Goal: Information Seeking & Learning: Learn about a topic

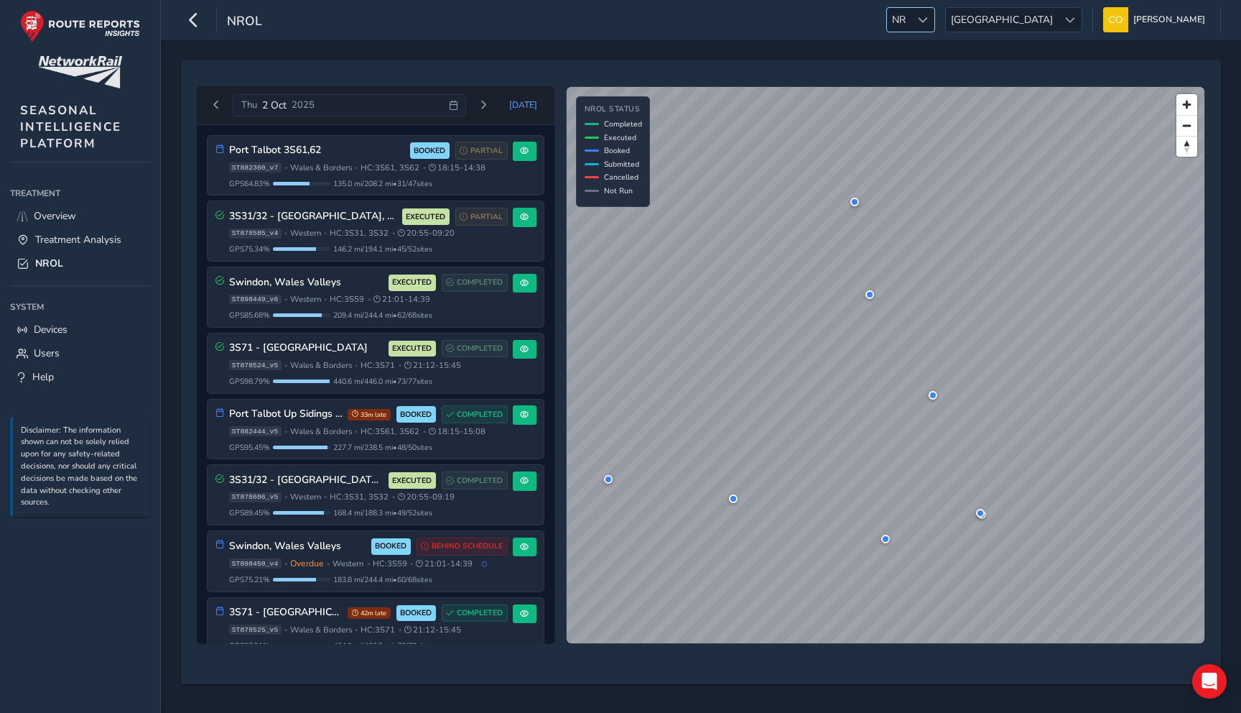
click at [935, 17] on div at bounding box center [923, 20] width 24 height 24
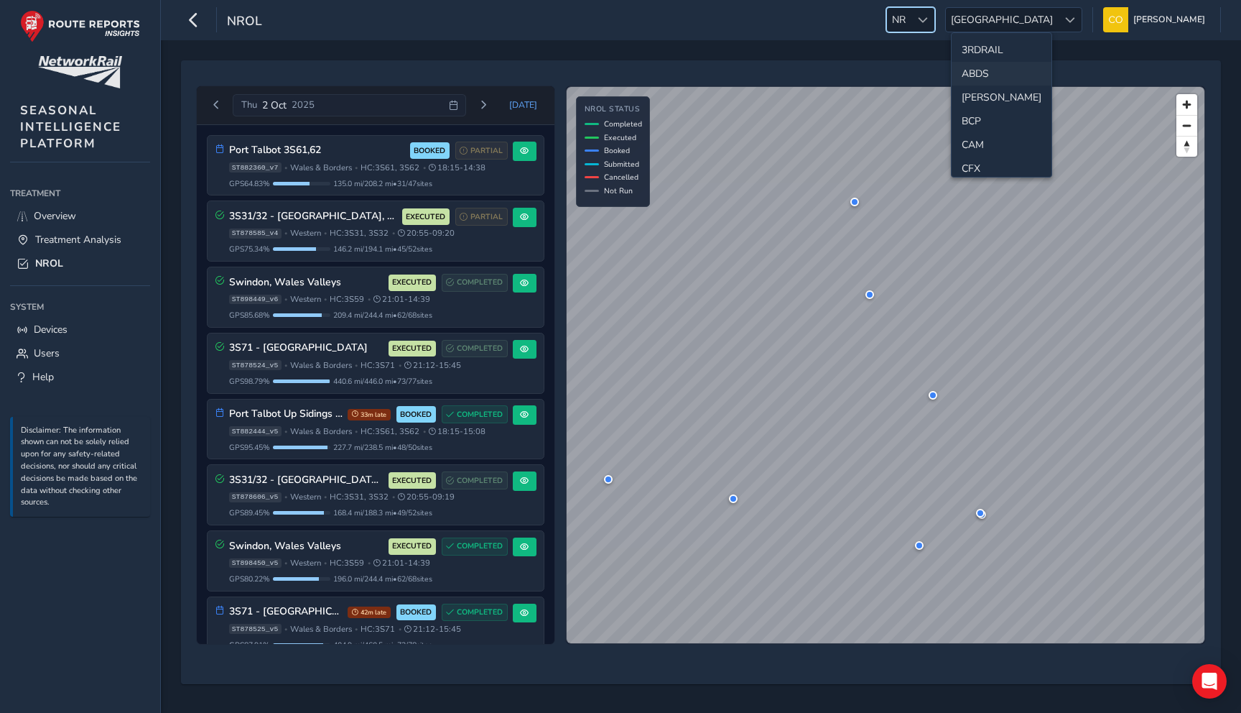
click at [984, 71] on li "ABDS" at bounding box center [1002, 74] width 100 height 24
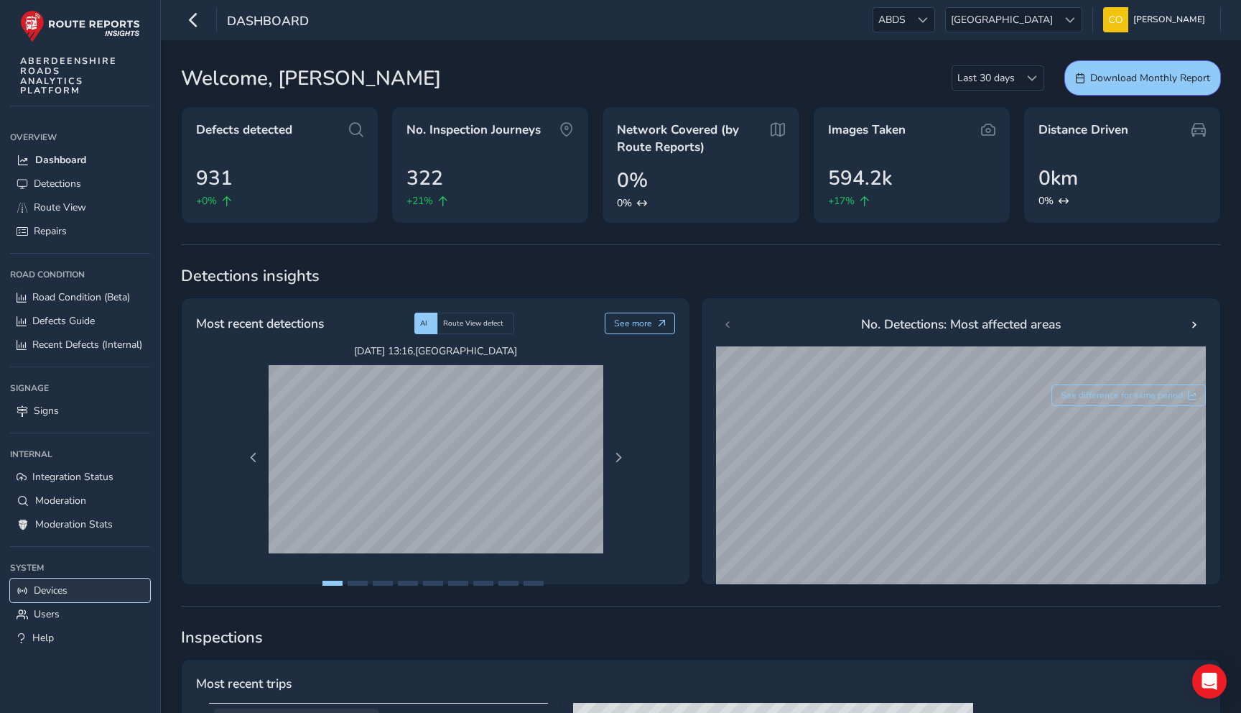
click at [50, 598] on link "Devices" at bounding box center [80, 590] width 140 height 24
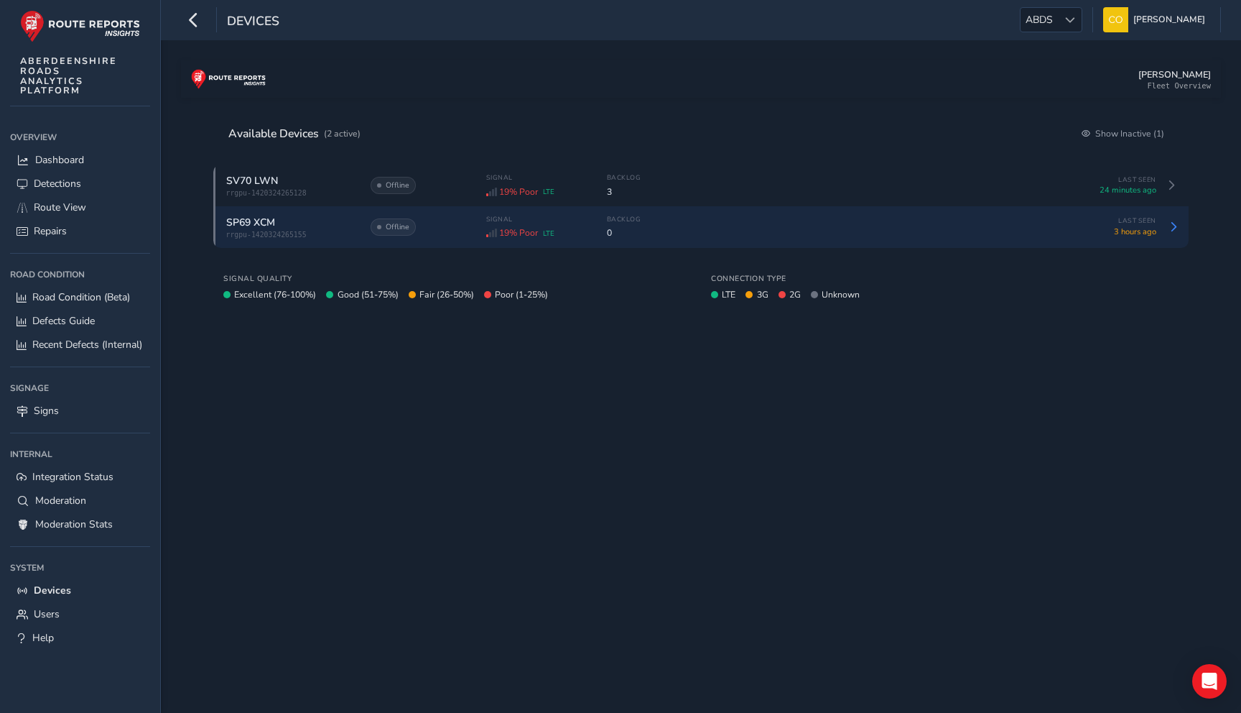
click at [427, 226] on div "Offline" at bounding box center [421, 226] width 101 height 17
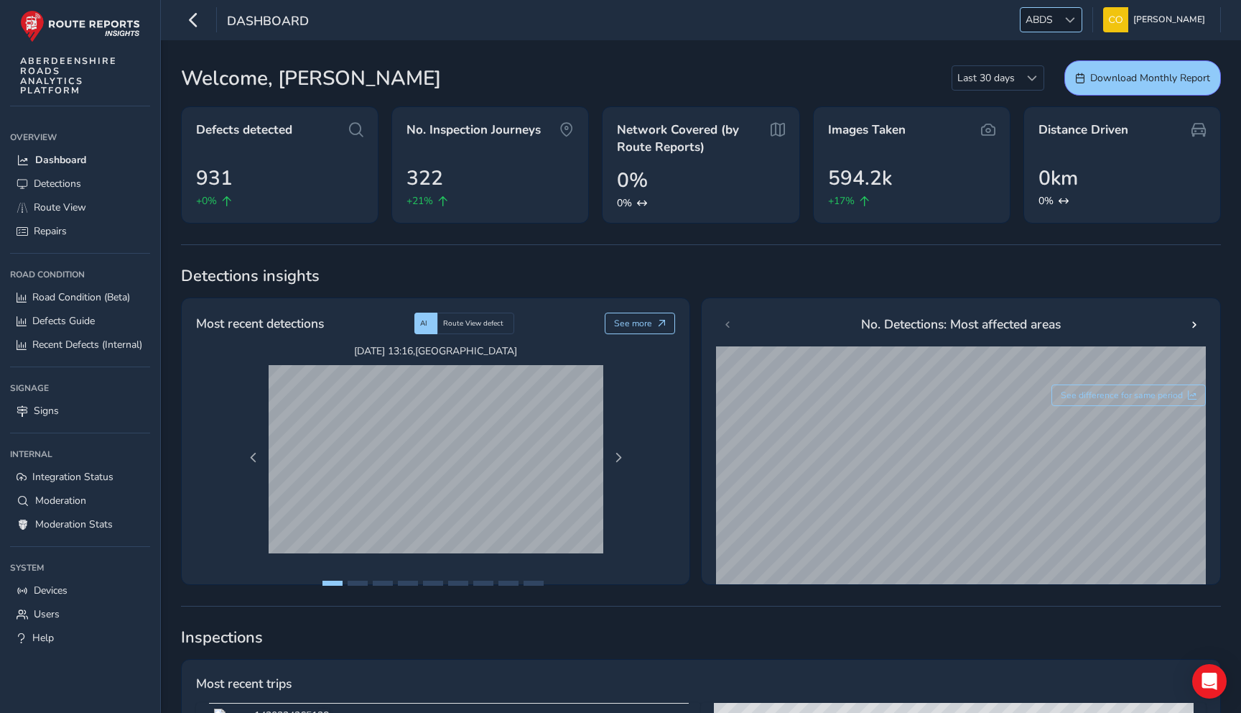
click at [1021, 18] on span "ABDS" at bounding box center [1039, 20] width 37 height 24
click at [1044, 139] on li "PIC" at bounding box center [1062, 139] width 100 height 24
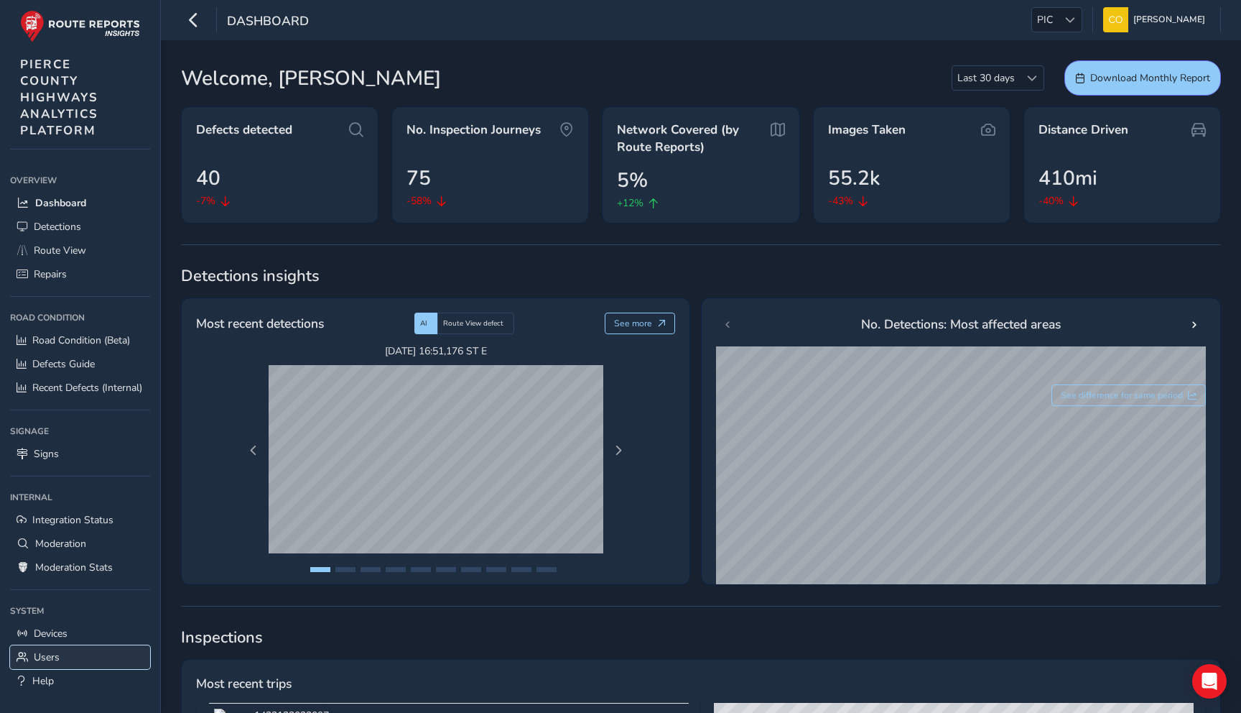
click at [58, 652] on span "Users" at bounding box center [47, 657] width 26 height 14
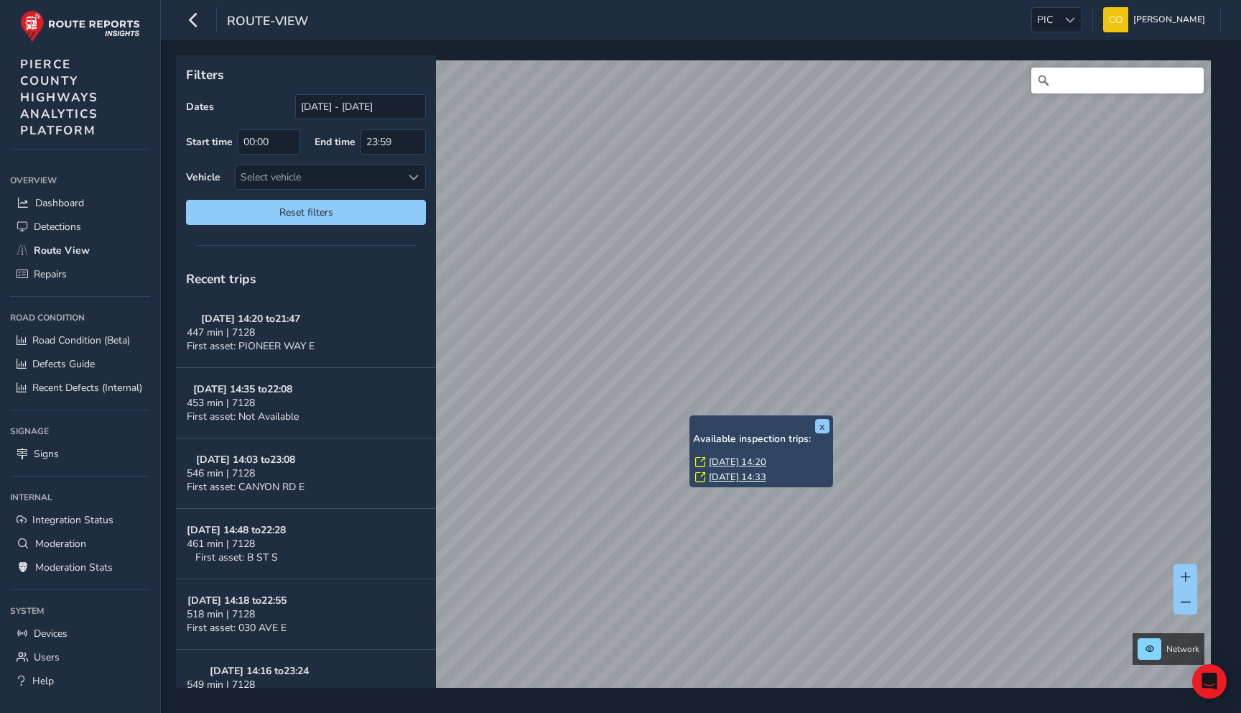
click at [720, 461] on link "Mon, 8 Sep, 14:20" at bounding box center [737, 462] width 57 height 13
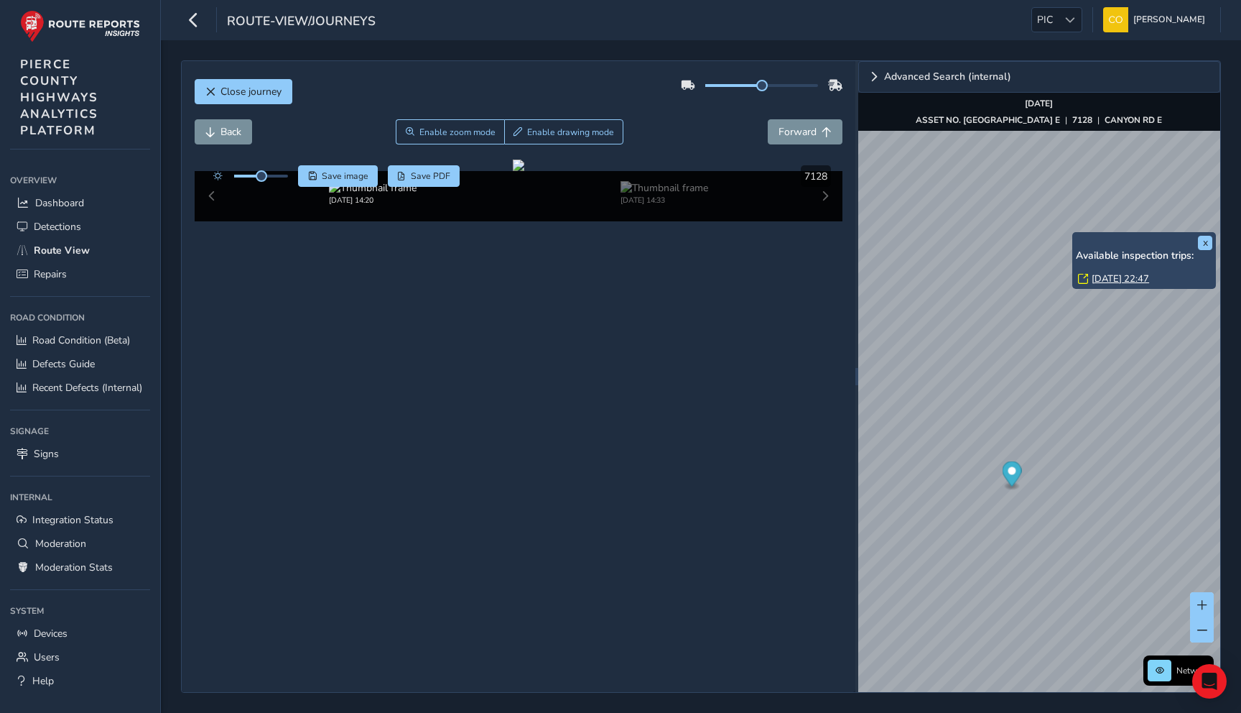
click at [1093, 275] on link "Thu, 4 Sep, 22:47" at bounding box center [1120, 278] width 57 height 13
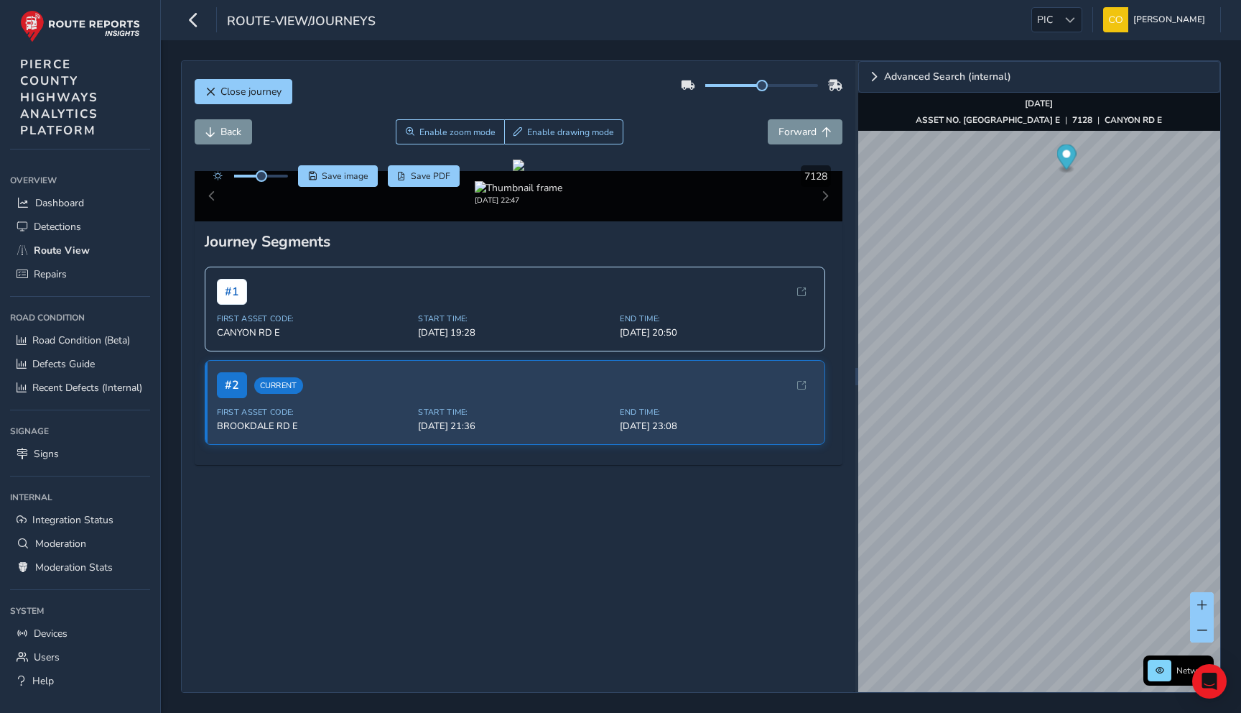
click at [473, 108] on div "Close journey" at bounding box center [519, 97] width 649 height 46
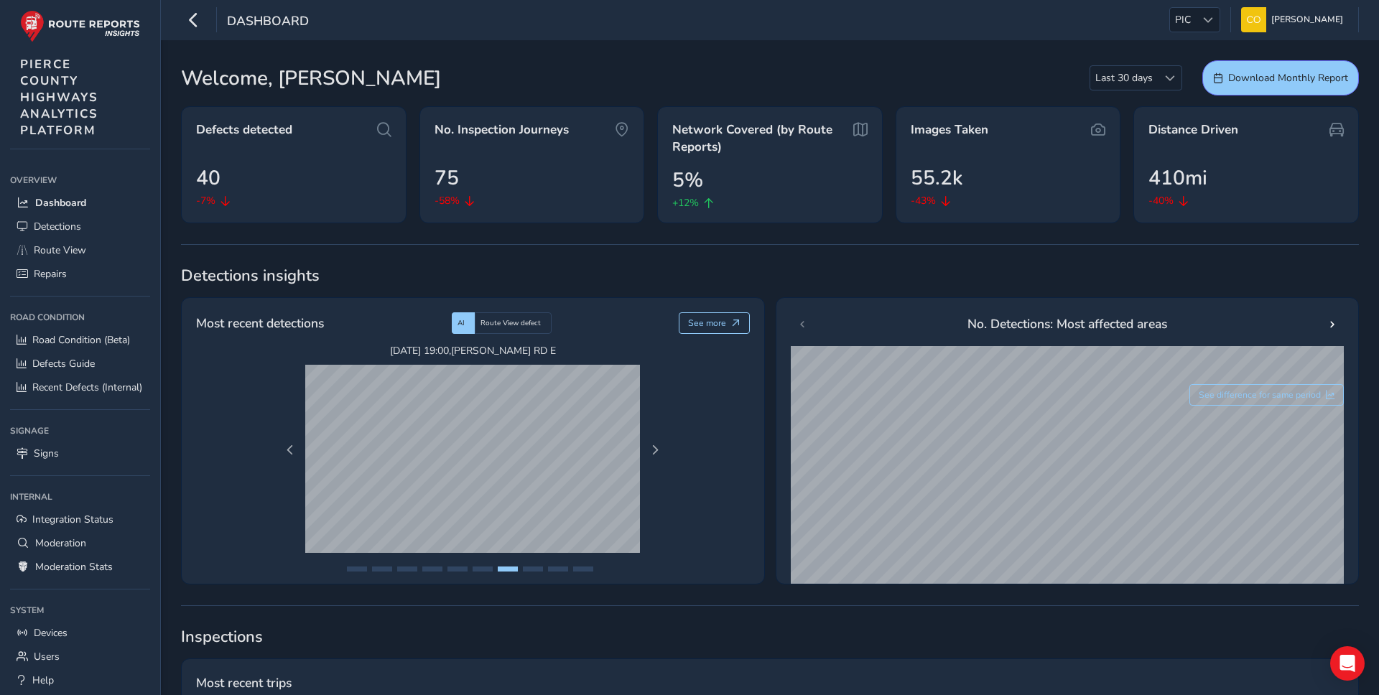
click at [771, 309] on div "Most recent detections AI Route View defect See more [DATE] 16:51 , 176 ST E [D…" at bounding box center [770, 440] width 1178 height 287
drag, startPoint x: 323, startPoint y: 277, endPoint x: 176, endPoint y: 275, distance: 146.6
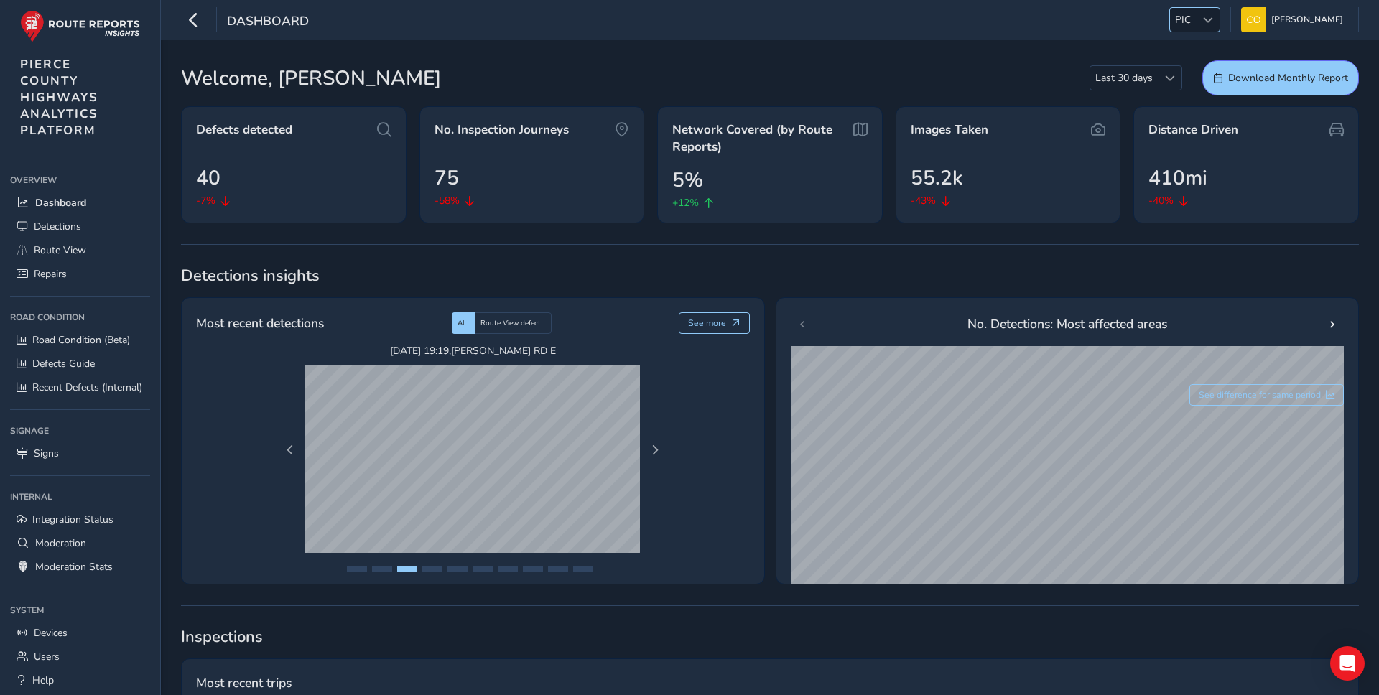
click at [1173, 14] on span "PIC" at bounding box center [1183, 20] width 26 height 24
click at [1192, 81] on li "EGKK" at bounding box center [1212, 82] width 100 height 24
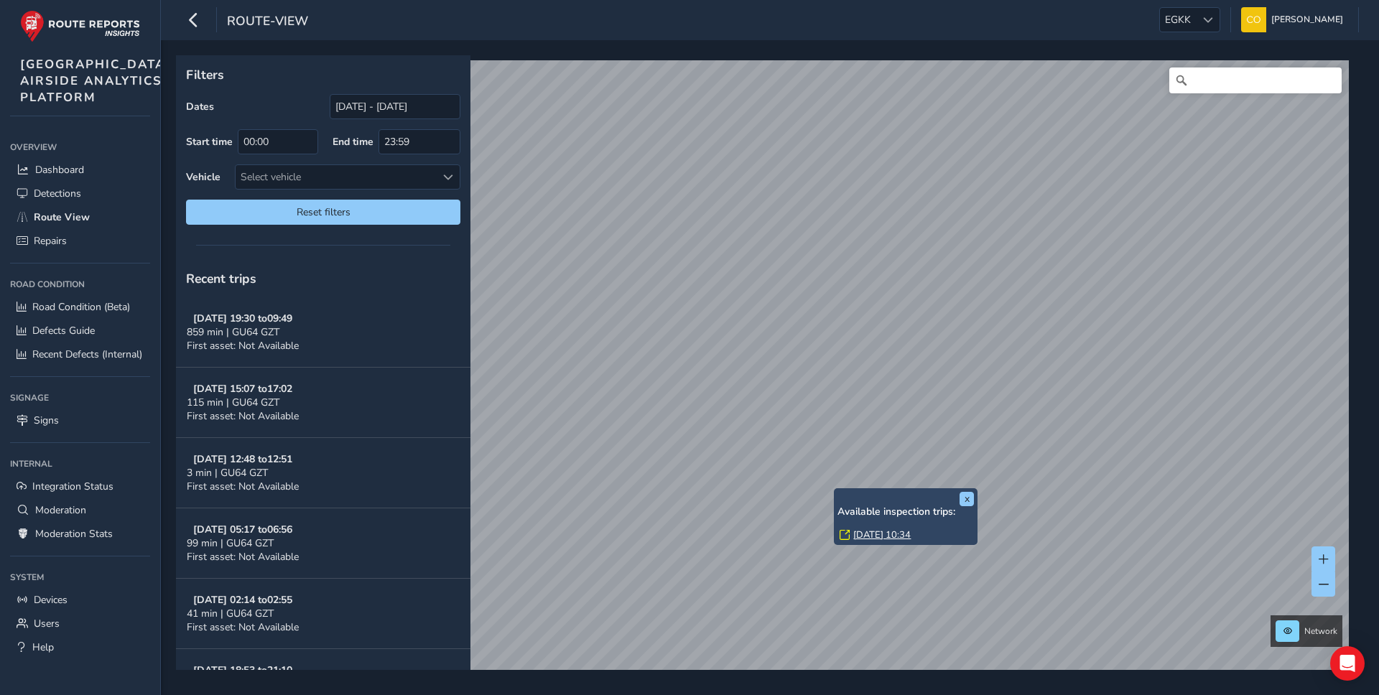
click at [861, 535] on link "[DATE] 10:34" at bounding box center [882, 535] width 57 height 13
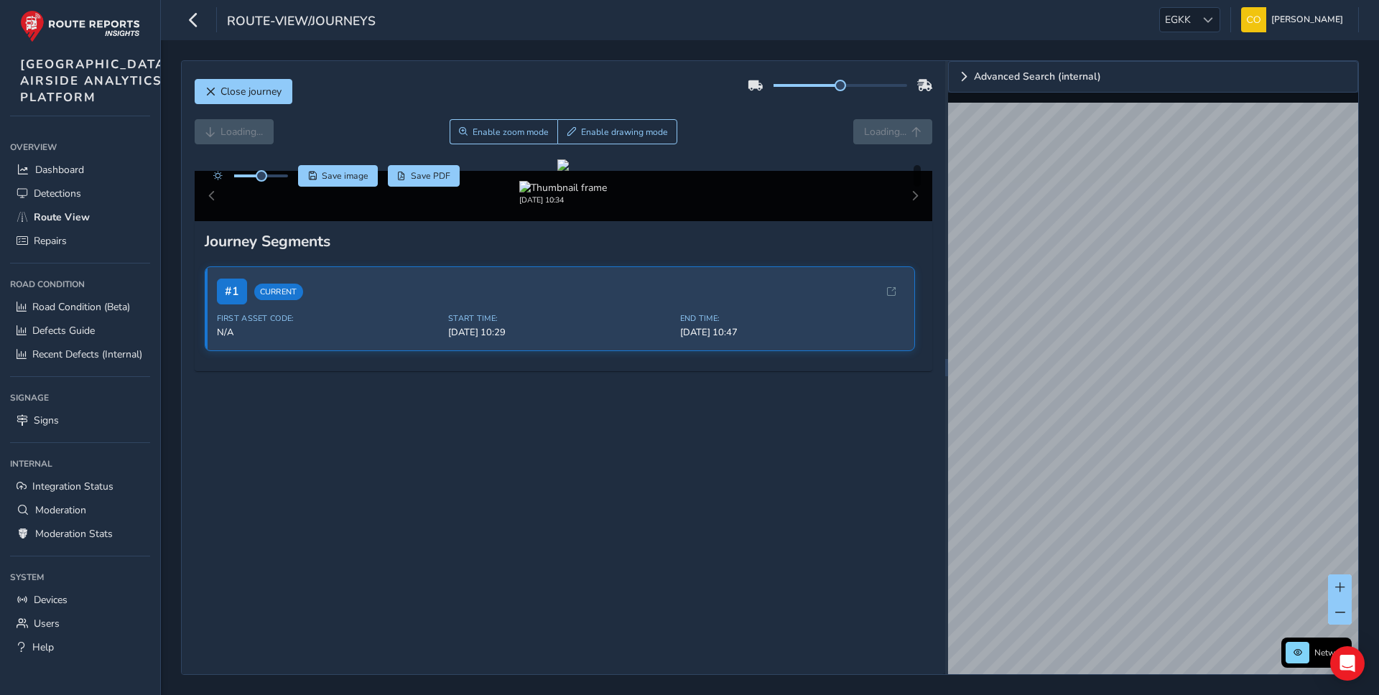
click at [778, 104] on div "Close journey" at bounding box center [564, 97] width 739 height 46
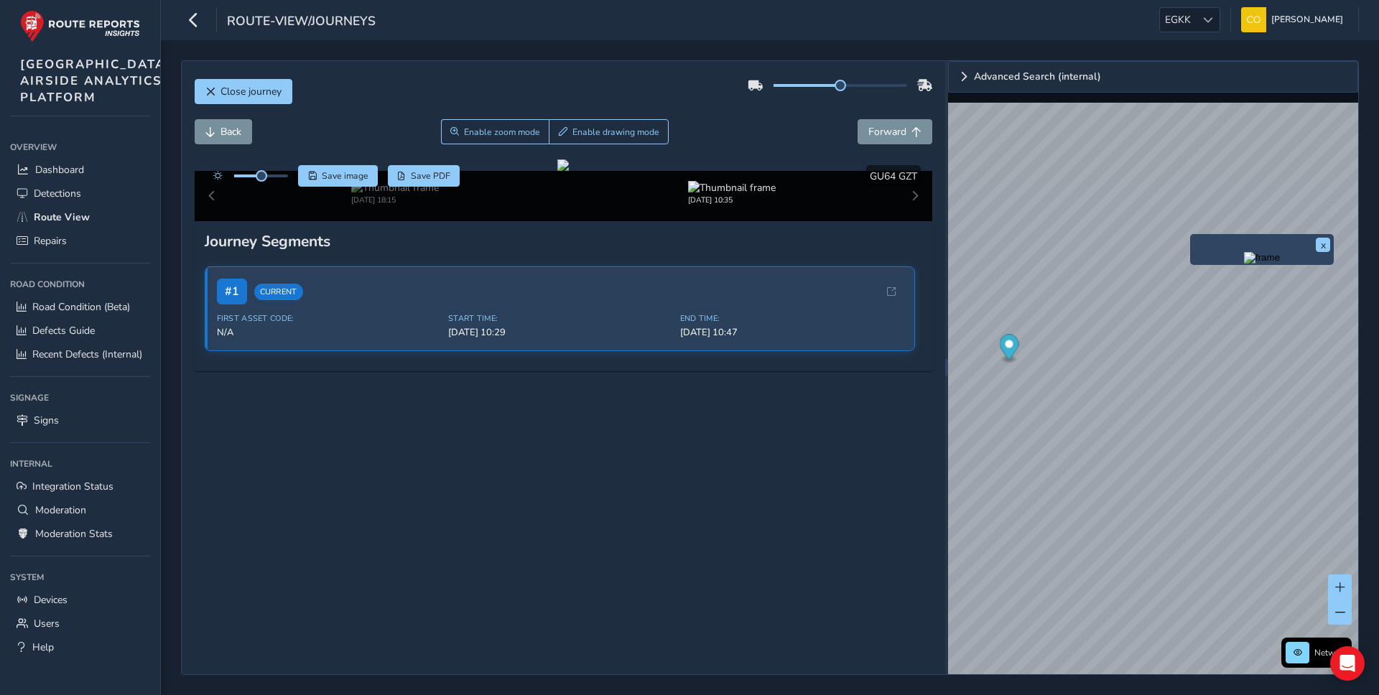
click at [1244, 264] on img "Preview frame" at bounding box center [1262, 257] width 36 height 11
click at [782, 143] on div "Back Enable zoom mode Enable drawing mode Forward" at bounding box center [564, 131] width 739 height 25
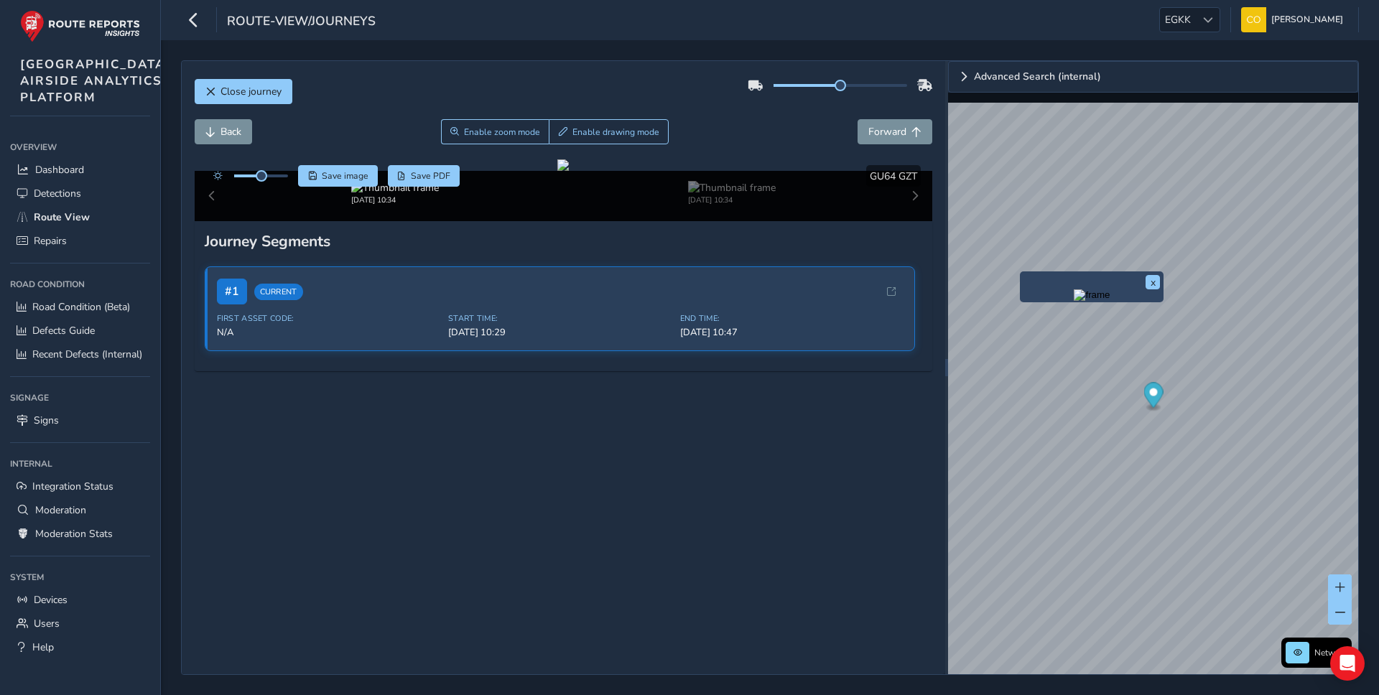
click at [1074, 301] on img "Preview frame" at bounding box center [1092, 295] width 36 height 11
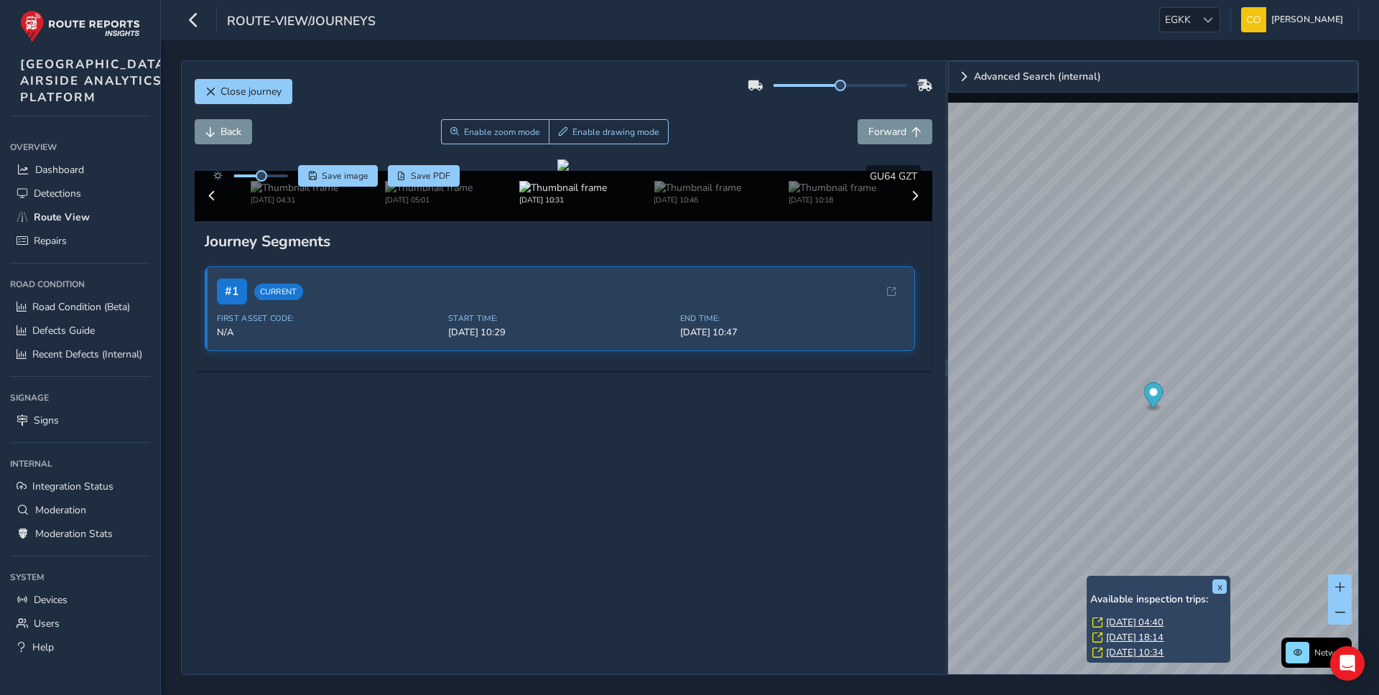
click at [1140, 625] on link "[DATE] 04:40" at bounding box center [1134, 622] width 57 height 13
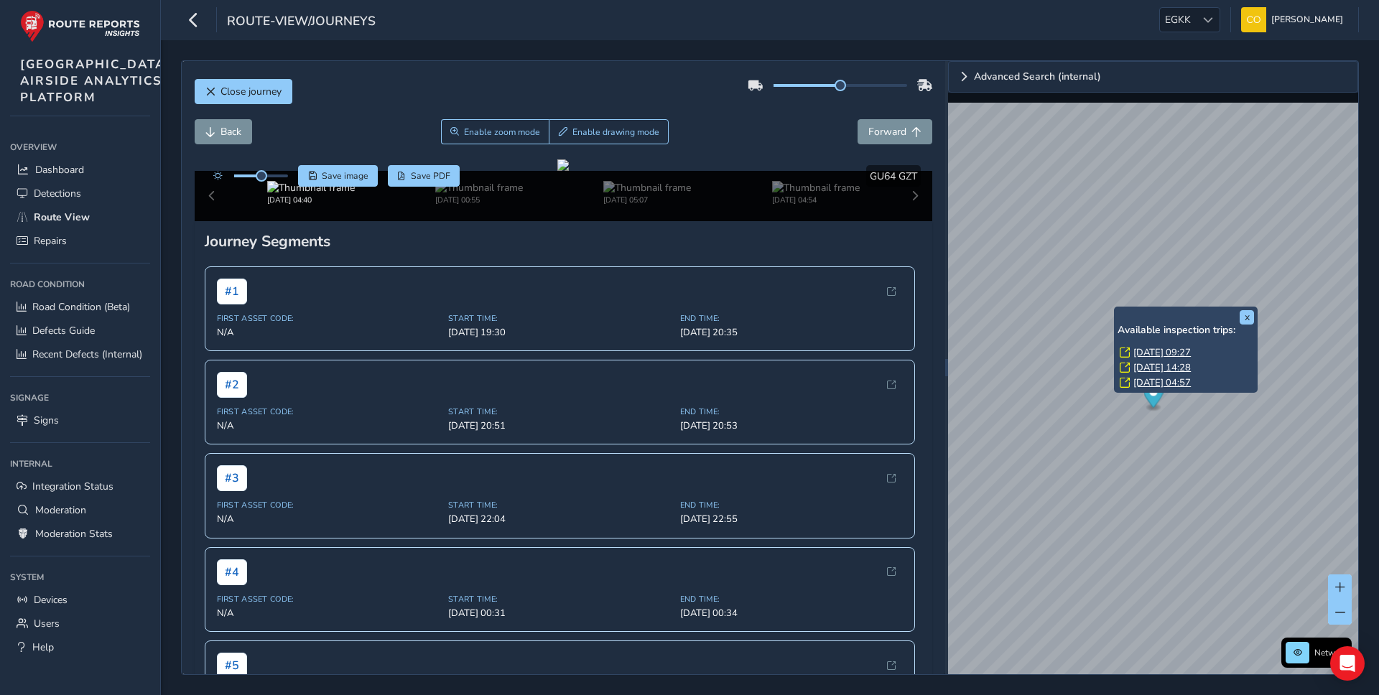
click at [1155, 364] on link "[DATE] 14:28" at bounding box center [1162, 367] width 57 height 13
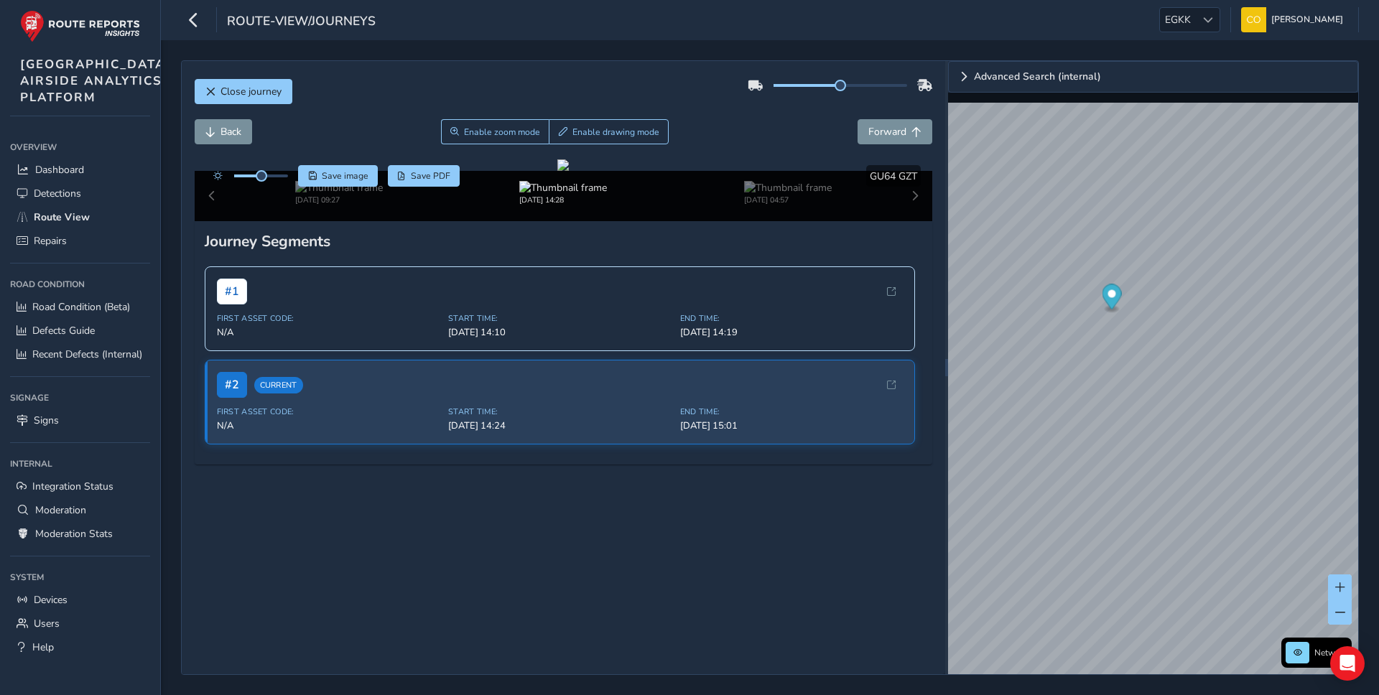
click at [805, 120] on div "Back Enable zoom mode Enable drawing mode Forward" at bounding box center [564, 131] width 739 height 25
click at [83, 314] on span "Road Condition (Beta)" at bounding box center [81, 307] width 98 height 14
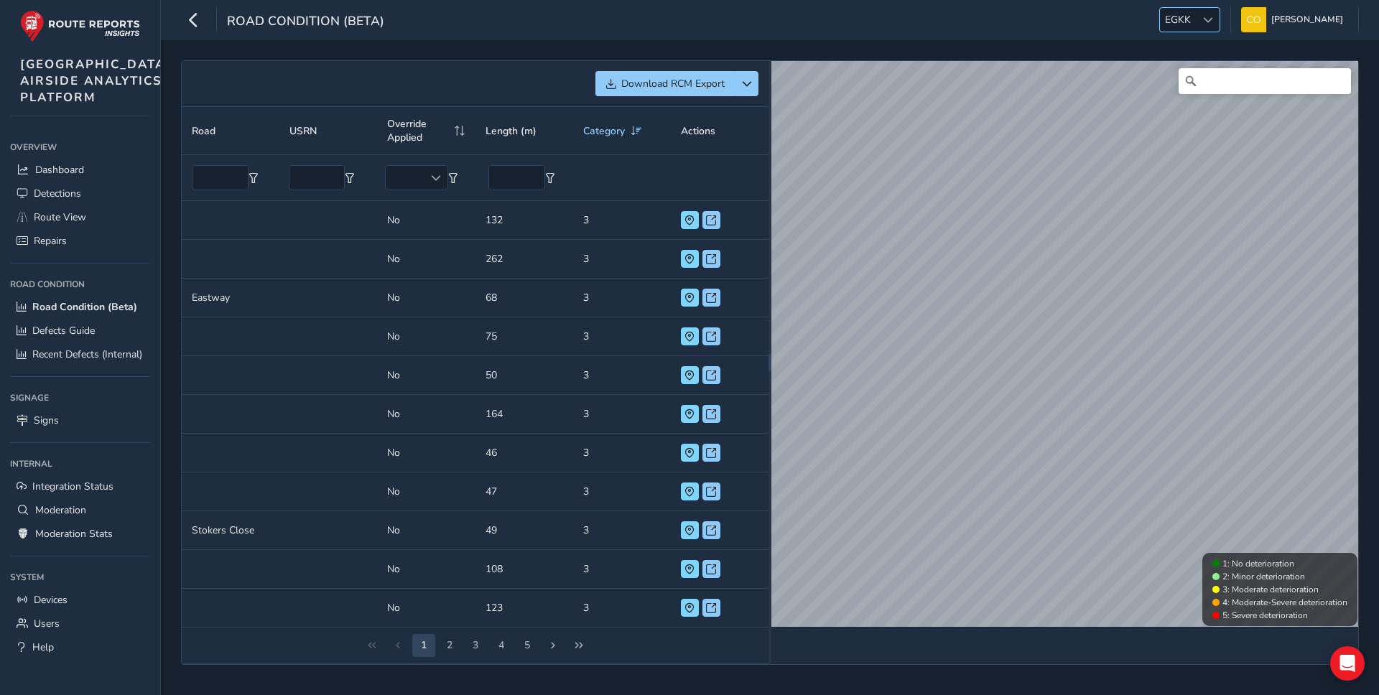
click at [1196, 19] on div at bounding box center [1208, 20] width 24 height 24
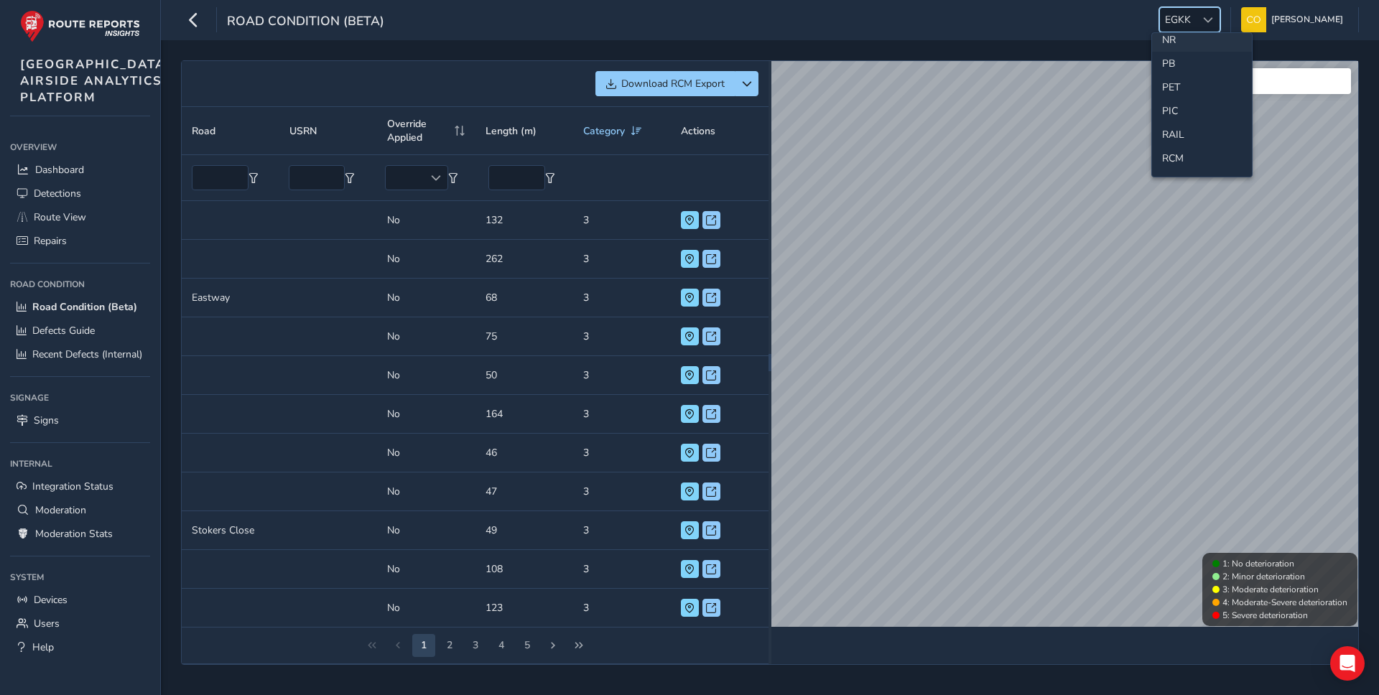
scroll to position [557, 0]
click at [1183, 114] on li "PIC" at bounding box center [1202, 110] width 100 height 24
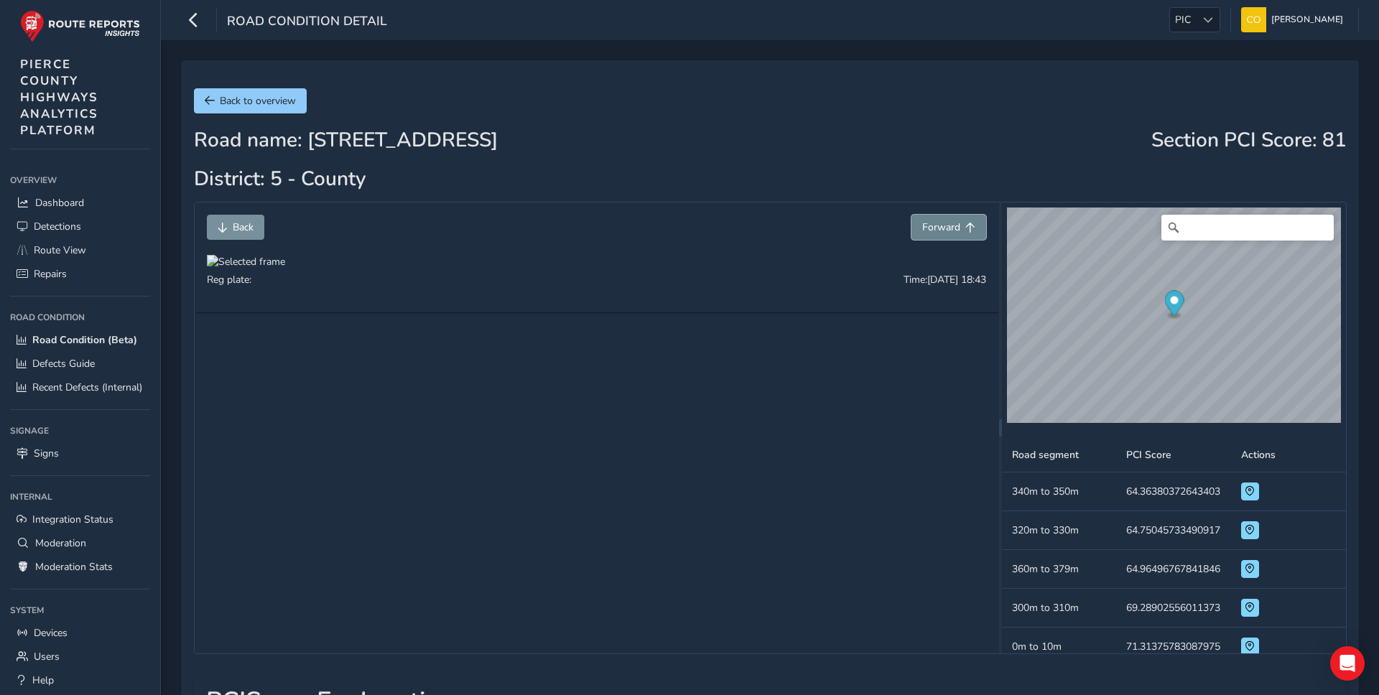
click at [959, 223] on span "Forward" at bounding box center [942, 228] width 38 height 14
